Goal: Information Seeking & Learning: Learn about a topic

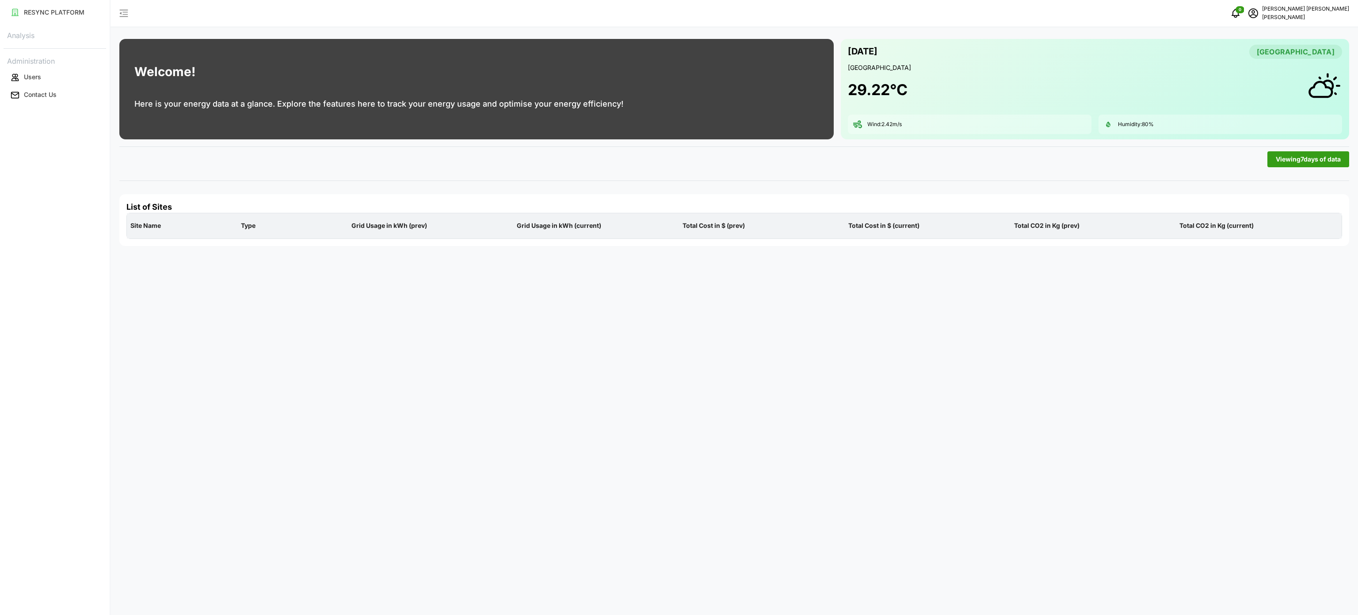
click at [317, 164] on div "Viewing 7 days of data" at bounding box center [734, 159] width 1237 height 23
click at [53, 78] on button "Users" at bounding box center [55, 77] width 103 height 16
click at [49, 96] on p "Contact Us" at bounding box center [40, 94] width 33 height 9
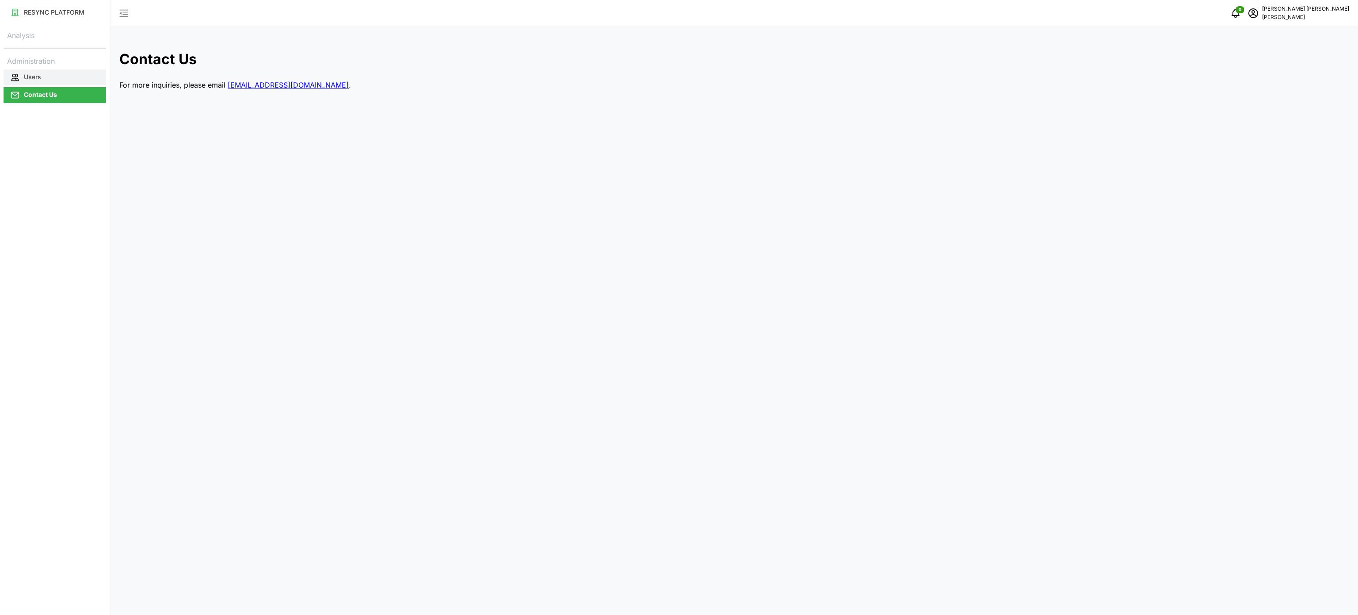
click at [58, 75] on button "Users" at bounding box center [55, 77] width 103 height 16
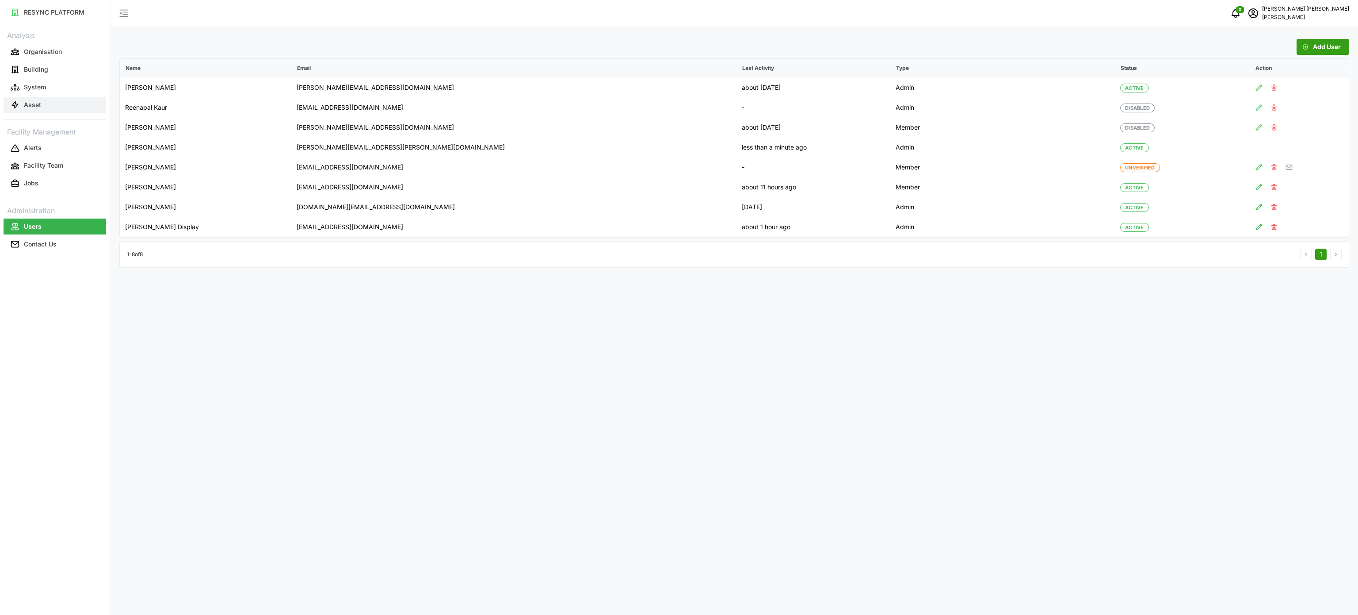
click at [56, 106] on button "Asset" at bounding box center [55, 105] width 103 height 16
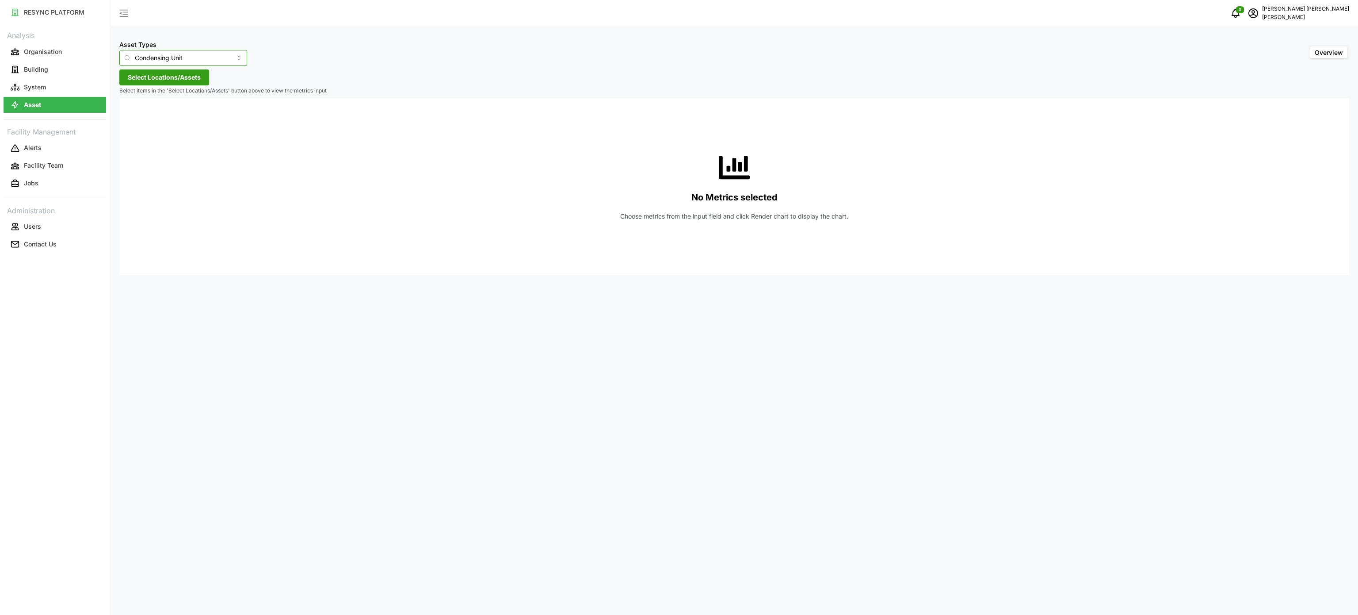
click at [223, 55] on input "Condensing Unit" at bounding box center [183, 58] width 128 height 16
click at [187, 111] on div "Electrical Meter" at bounding box center [177, 108] width 111 height 15
click at [194, 84] on button "Select Locations/Assets" at bounding box center [164, 77] width 90 height 16
type input "Electrical Meter"
click at [203, 80] on button "Select Locations/Assets" at bounding box center [164, 77] width 90 height 16
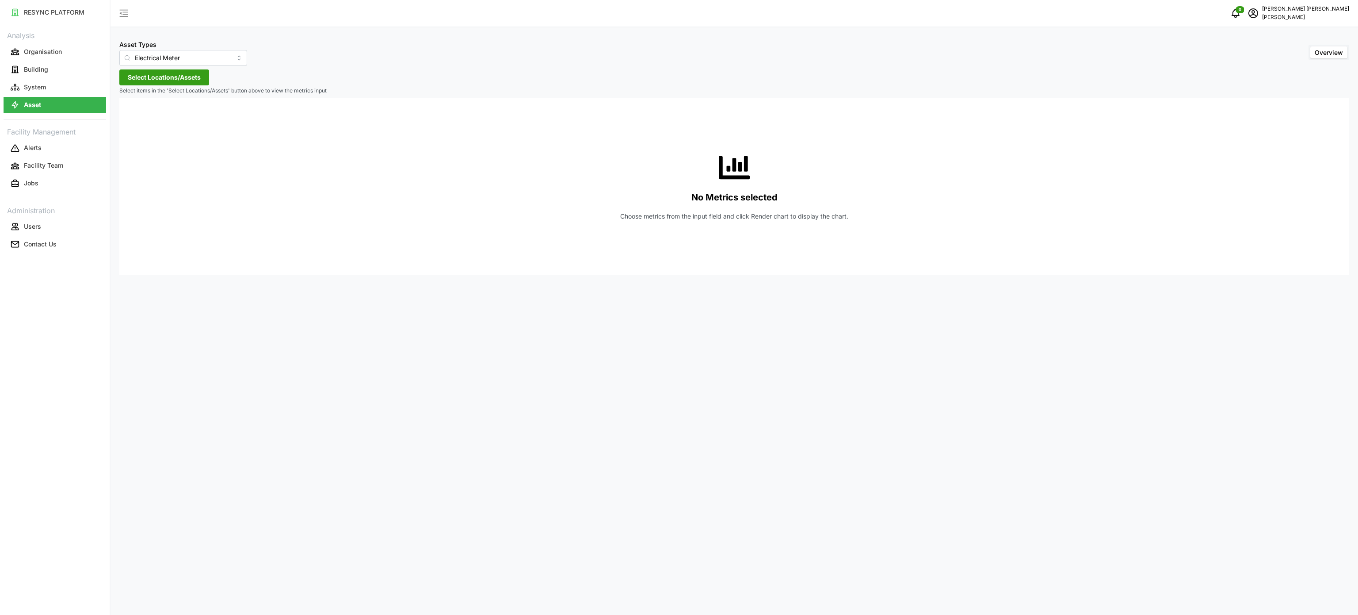
click at [151, 78] on span "Select Locations/Assets" at bounding box center [164, 77] width 73 height 15
click at [129, 120] on icon at bounding box center [130, 117] width 7 height 7
click at [138, 138] on div "Site Office Building" at bounding box center [181, 142] width 109 height 13
click at [136, 148] on div "Site Office Building" at bounding box center [181, 142] width 109 height 13
click at [139, 142] on icon at bounding box center [137, 142] width 7 height 7
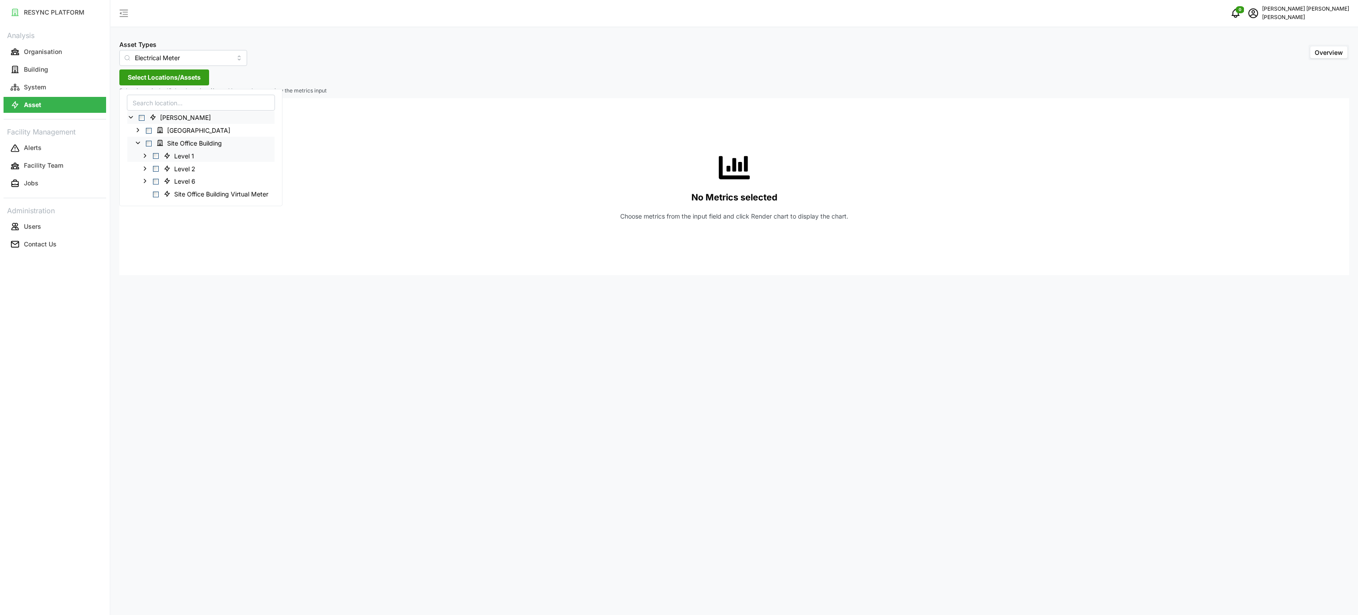
click at [145, 157] on icon at bounding box center [145, 155] width 7 height 7
click at [152, 165] on icon at bounding box center [152, 167] width 7 height 7
click at [158, 208] on icon at bounding box center [159, 206] width 7 height 7
click at [178, 273] on span "Select MSB Incomer 1" at bounding box center [177, 271] width 6 height 6
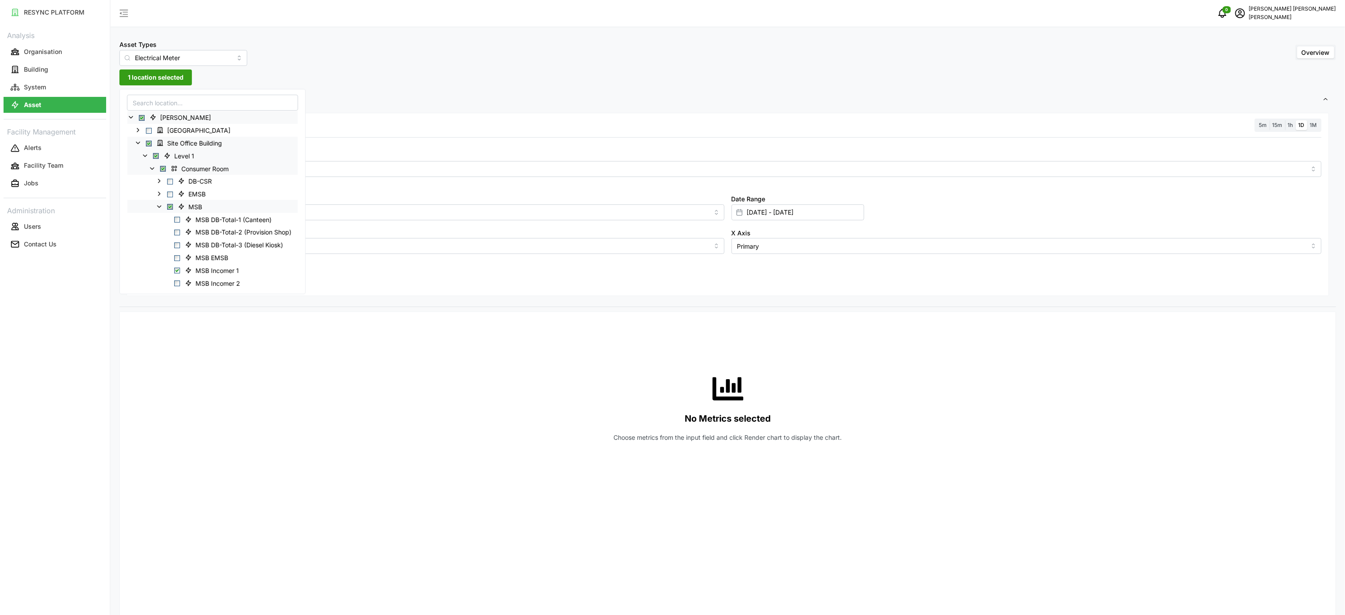
scroll to position [88, 0]
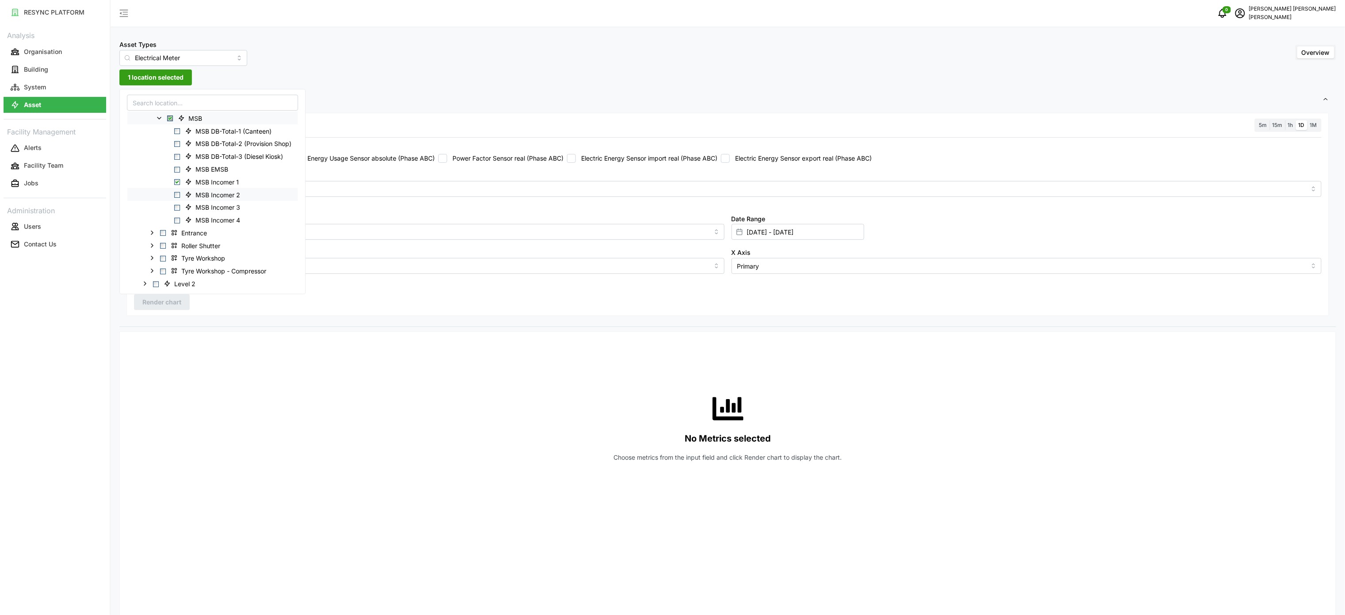
click at [176, 194] on span "Select MSB Incomer 2" at bounding box center [177, 195] width 6 height 6
click at [176, 204] on div "MSB Incomer 3" at bounding box center [212, 207] width 170 height 13
click at [176, 219] on span "Select MSB Incomer 4" at bounding box center [177, 221] width 6 height 6
click at [177, 206] on span "Select MSB Incomer 3" at bounding box center [177, 208] width 6 height 6
click at [409, 81] on div "Asset Types Electrical Meter Overview 4 locations selected Settings Resolution …" at bounding box center [728, 529] width 1234 height 1058
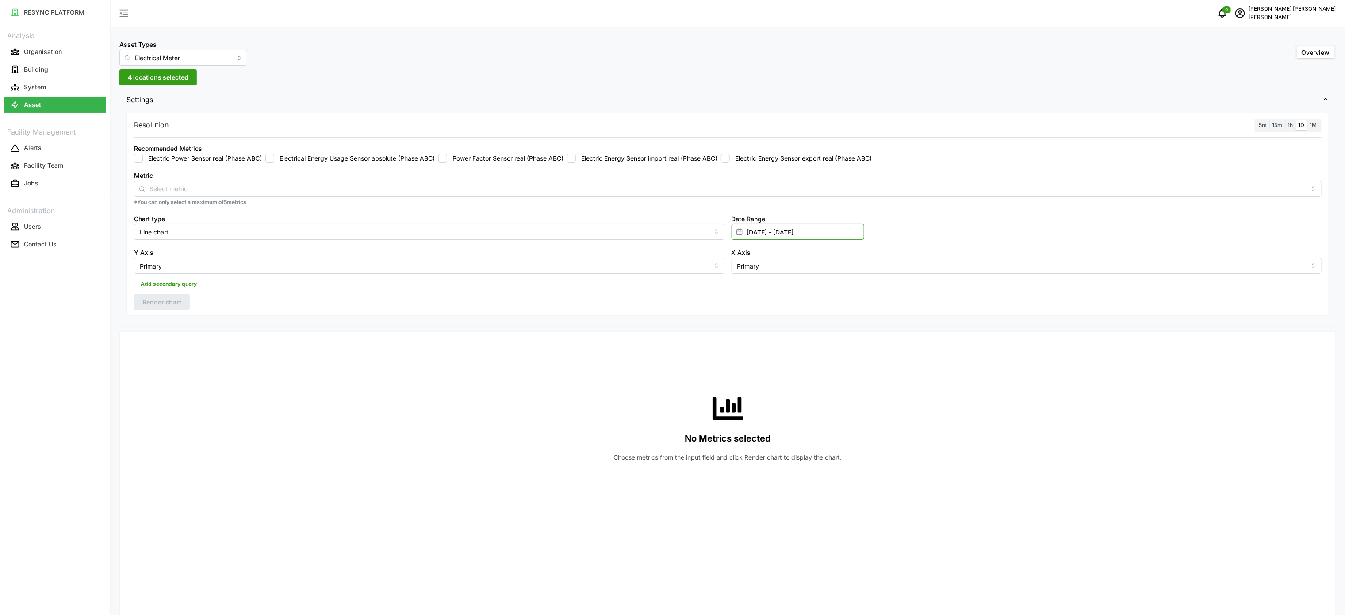
click at [804, 230] on input "[DATE] - [DATE]" at bounding box center [797, 232] width 133 height 16
click at [753, 369] on button "18" at bounding box center [750, 371] width 16 height 16
type input "[DATE] - [DATE]"
type input "[DATE]"
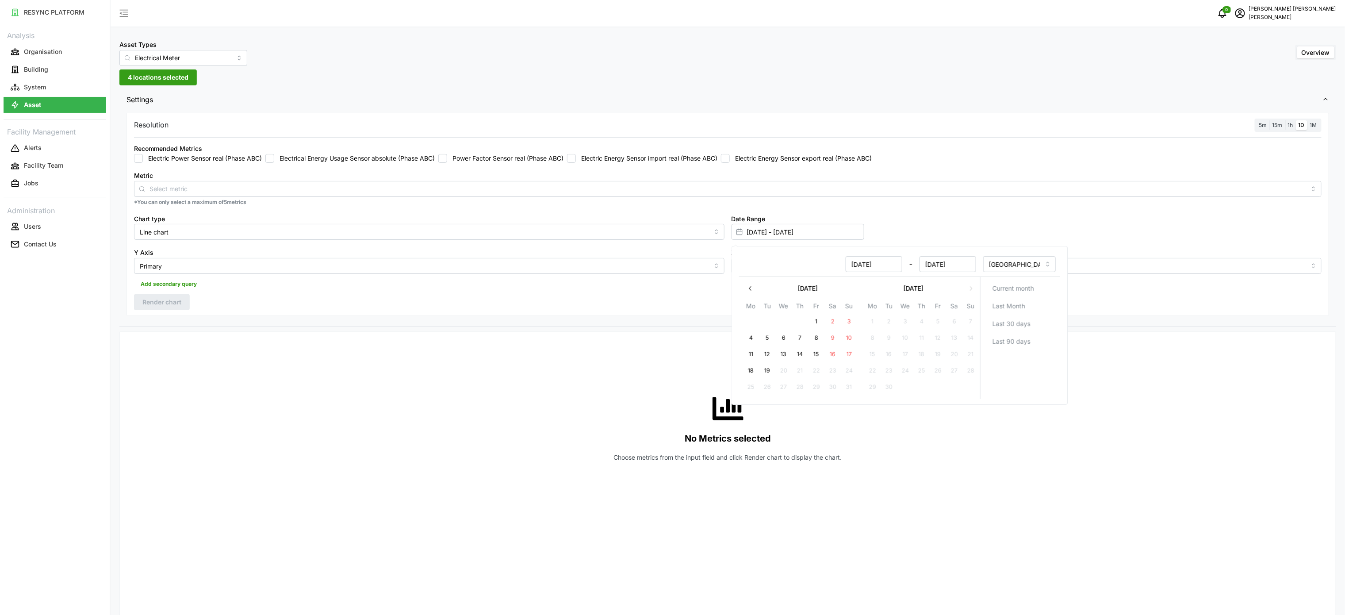
type input "[DATE]"
click at [528, 369] on div "No Metrics selected Choose metrics from the input field and click Render chart …" at bounding box center [727, 427] width 1187 height 177
click at [646, 162] on label "Electric Energy Sensor import real (Phase ABC)" at bounding box center [647, 158] width 142 height 9
click at [576, 162] on input "Electric Energy Sensor import real (Phase ABC)" at bounding box center [571, 158] width 9 height 9
click at [188, 300] on button "Render chart" at bounding box center [162, 302] width 56 height 16
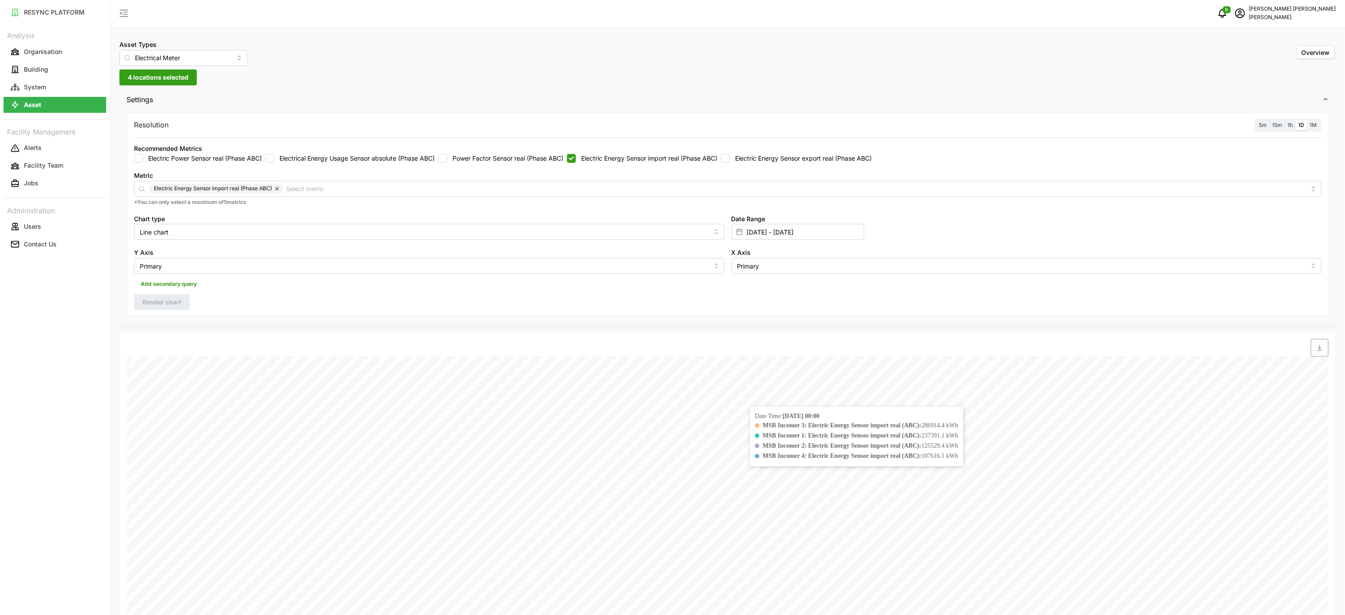
scroll to position [88, 0]
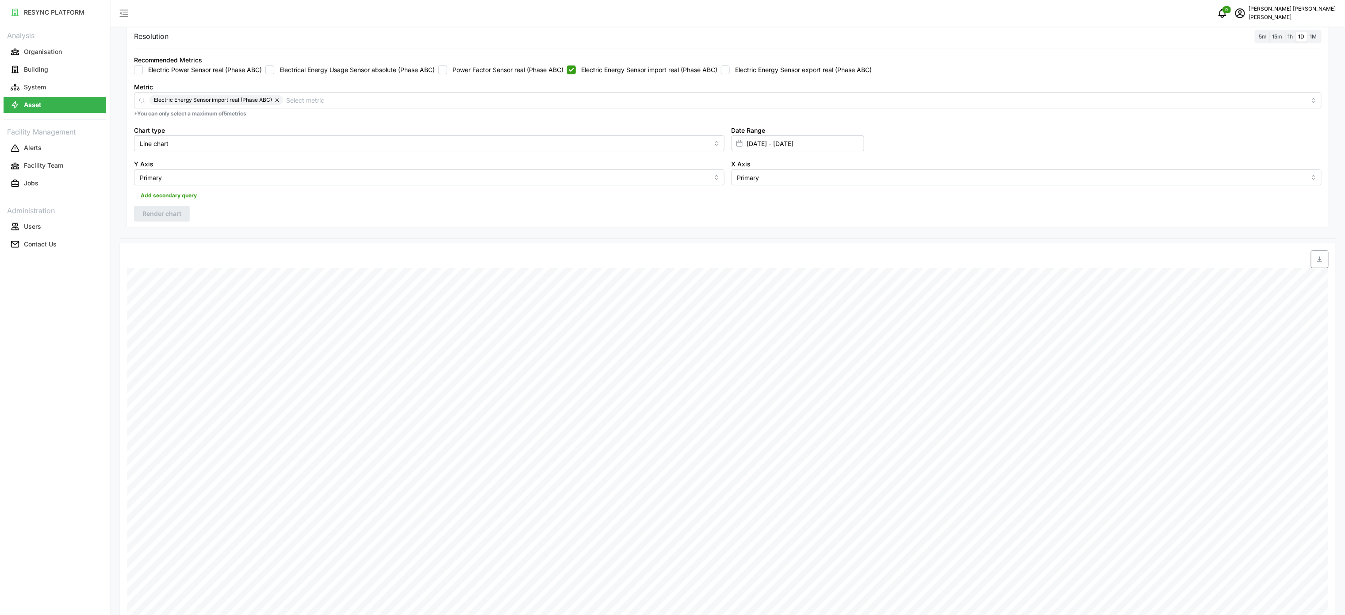
click at [1290, 30] on div "Resolution 5m 15m 1h 1D 1M" at bounding box center [727, 37] width 1187 height 14
click at [1289, 32] on label "1h" at bounding box center [1290, 37] width 11 height 10
click at [1285, 32] on input "1h" at bounding box center [1285, 32] width 0 height 0
click at [184, 217] on button "Render chart" at bounding box center [162, 214] width 56 height 16
click at [1325, 262] on span "button" at bounding box center [1319, 259] width 17 height 17
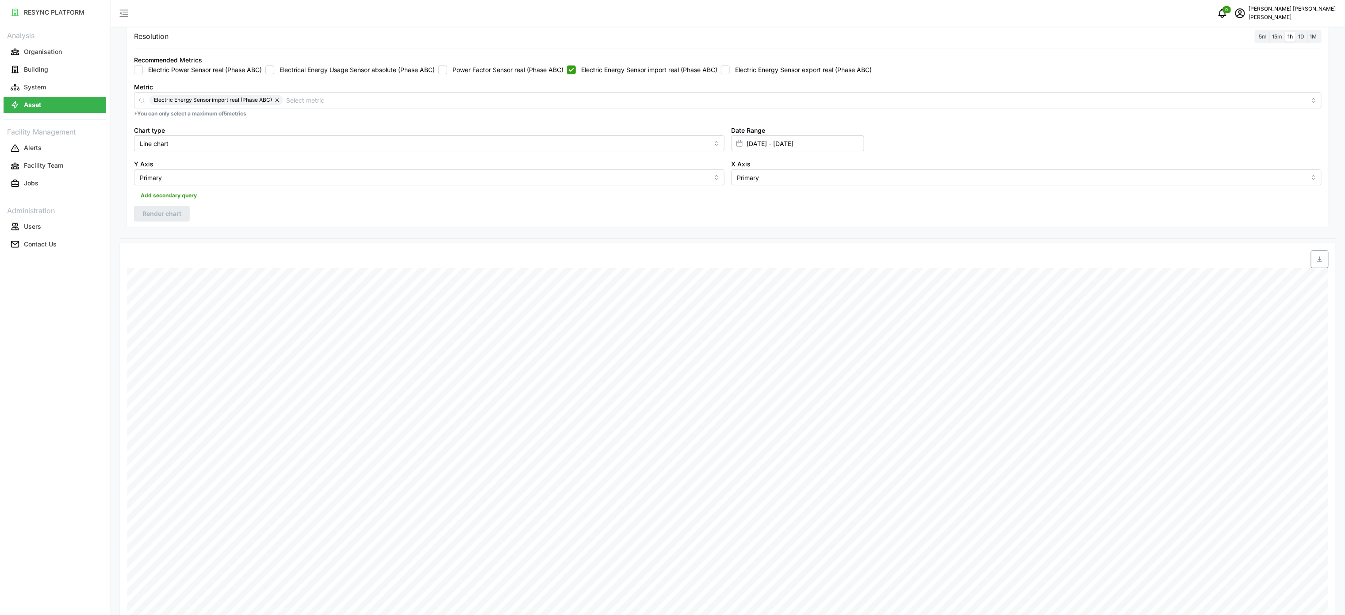
click at [618, 74] on label "Electric Energy Sensor import real (Phase ABC)" at bounding box center [647, 69] width 142 height 9
click at [576, 74] on input "Electric Energy Sensor import real (Phase ABC)" at bounding box center [571, 69] width 9 height 9
checkbox input "false"
click at [760, 74] on label "Electric Energy Sensor export real (Phase ABC)" at bounding box center [801, 69] width 142 height 9
click at [730, 74] on input "Electric Energy Sensor export real (Phase ABC)" at bounding box center [725, 69] width 9 height 9
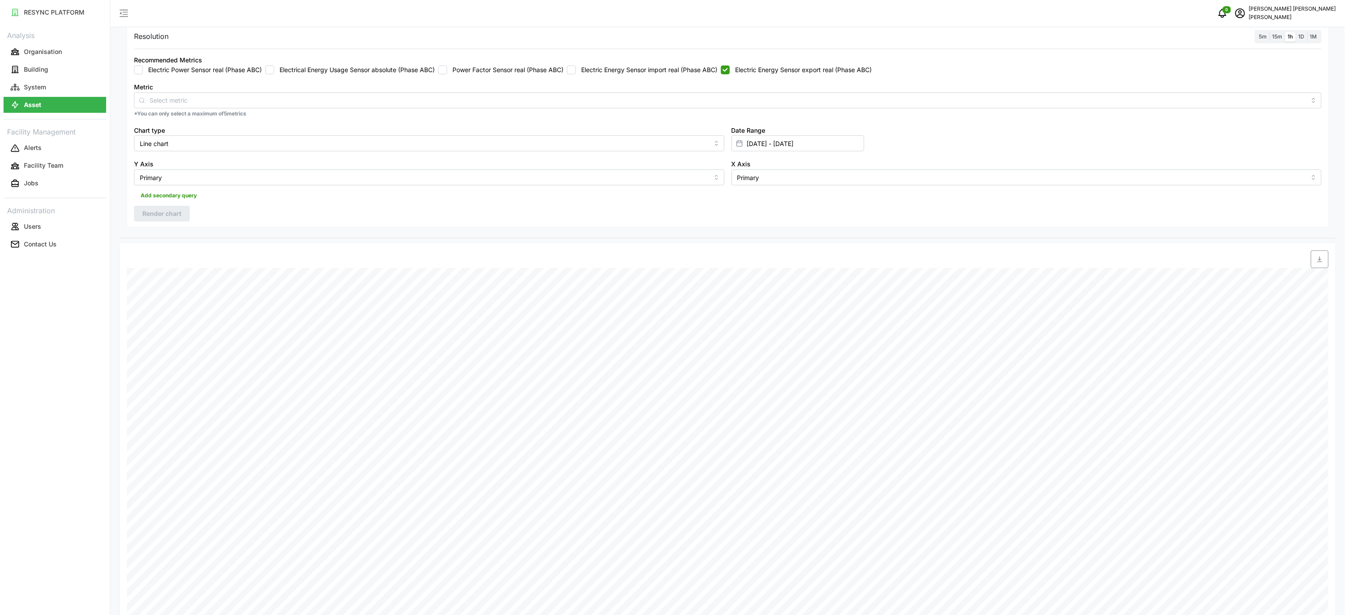
checkbox input "true"
click at [162, 215] on span "Render chart" at bounding box center [161, 213] width 39 height 15
click at [1314, 261] on span "button" at bounding box center [1319, 259] width 17 height 17
click at [1023, 212] on div "Resolution 5m 15m 1h 1D 1M Recommended Metrics Electric Power Sensor real (Phas…" at bounding box center [727, 125] width 1202 height 203
